Goal: Task Accomplishment & Management: Complete application form

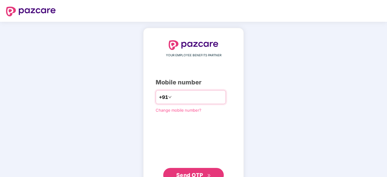
click at [203, 97] on input "number" at bounding box center [198, 97] width 50 height 10
type input "**********"
click at [182, 171] on span "Send OTP" at bounding box center [193, 174] width 35 height 8
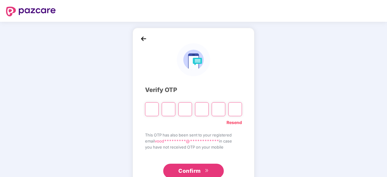
paste input "*"
type input "*"
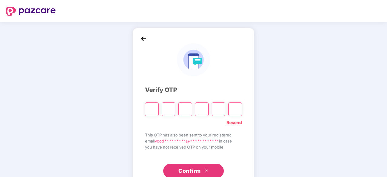
type input "*"
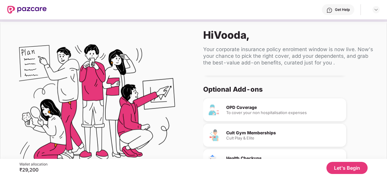
scroll to position [57, 0]
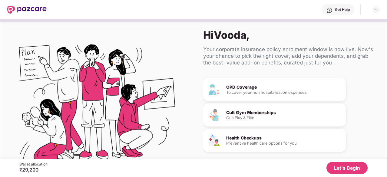
click at [343, 167] on button "Let's Begin" at bounding box center [346, 168] width 41 height 12
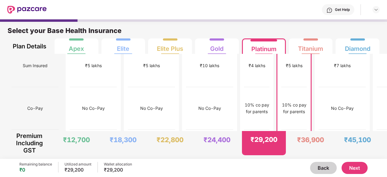
scroll to position [0, 0]
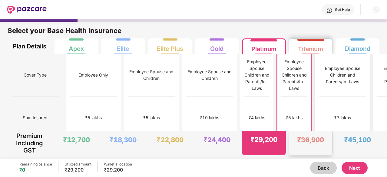
click at [319, 97] on div "₹7 lakhs" at bounding box center [342, 118] width 47 height 43
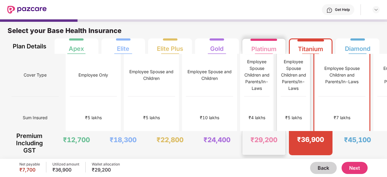
click at [281, 97] on div "₹5 lakhs" at bounding box center [293, 118] width 25 height 43
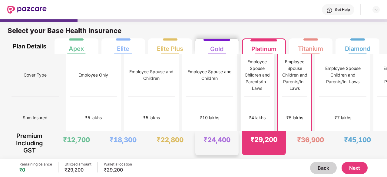
click at [244, 97] on div "₹4 lakhs" at bounding box center [256, 118] width 25 height 43
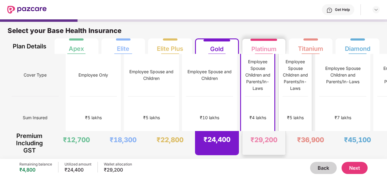
click at [282, 104] on div "₹5 lakhs" at bounding box center [294, 118] width 25 height 43
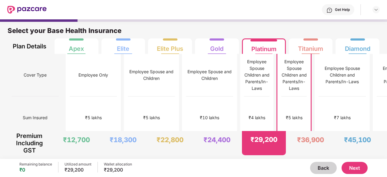
click at [353, 170] on button "Next" at bounding box center [354, 168] width 26 height 12
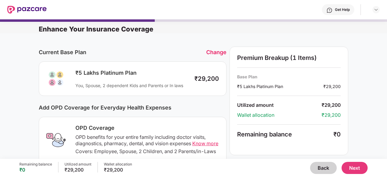
click at [219, 53] on div "Change" at bounding box center [216, 52] width 20 height 6
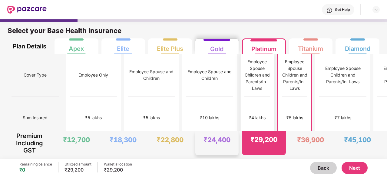
click at [244, 112] on div "₹4 lakhs" at bounding box center [256, 118] width 25 height 43
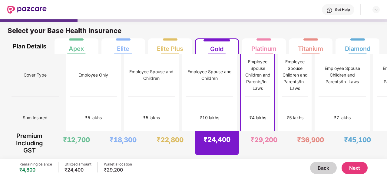
click at [345, 164] on button "Next" at bounding box center [354, 168] width 26 height 12
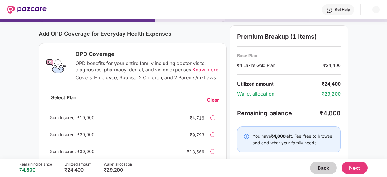
scroll to position [76, 0]
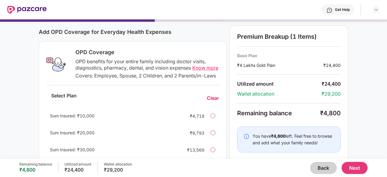
click at [213, 118] on div at bounding box center [212, 115] width 5 height 5
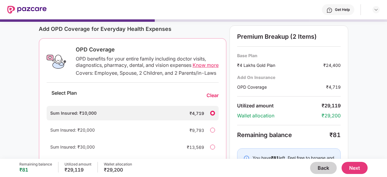
scroll to position [79, 0]
click at [362, 168] on button "Next" at bounding box center [354, 168] width 26 height 12
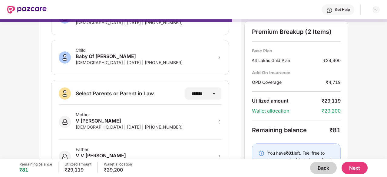
scroll to position [159, 0]
